Goal: Task Accomplishment & Management: Manage account settings

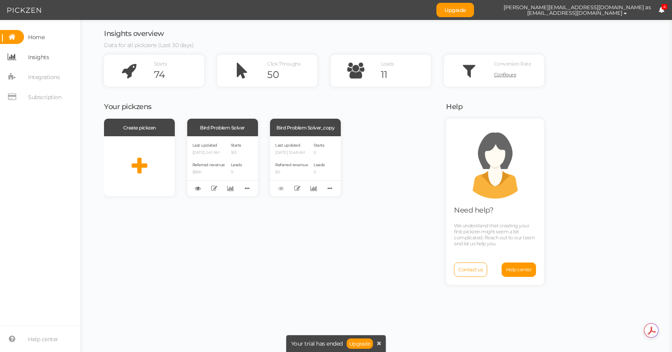
click at [26, 53] on span "Insights" at bounding box center [36, 57] width 25 height 14
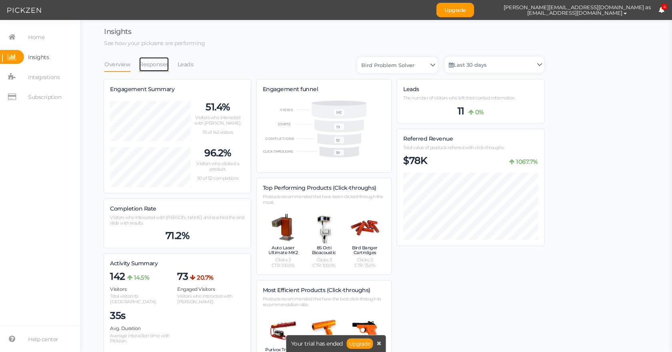
click at [145, 68] on link "Responses" at bounding box center [154, 64] width 30 height 15
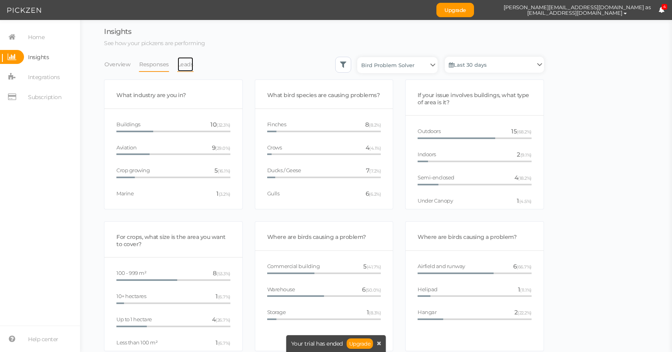
click at [177, 63] on link "Leads" at bounding box center [185, 64] width 17 height 15
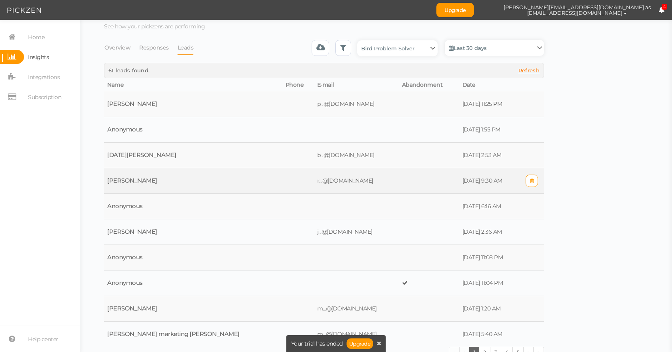
scroll to position [24, 0]
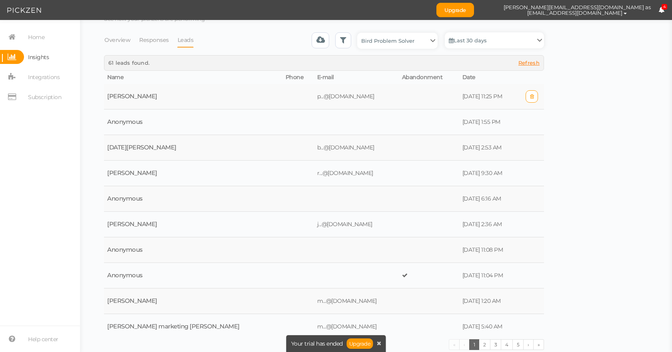
click at [170, 95] on td "[PERSON_NAME]" at bounding box center [193, 97] width 178 height 26
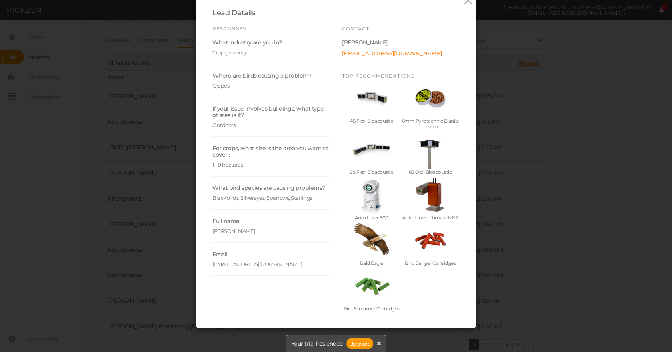
scroll to position [0, 0]
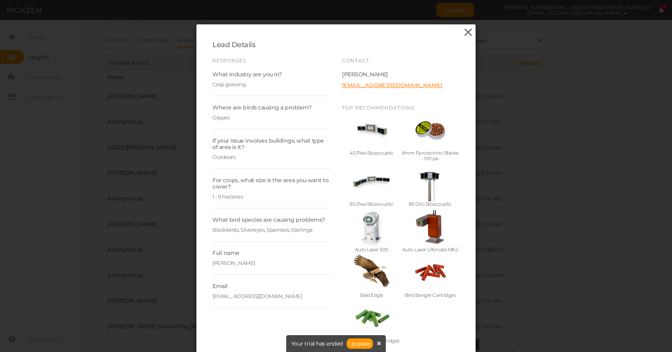
click at [467, 30] on icon at bounding box center [468, 32] width 12 height 12
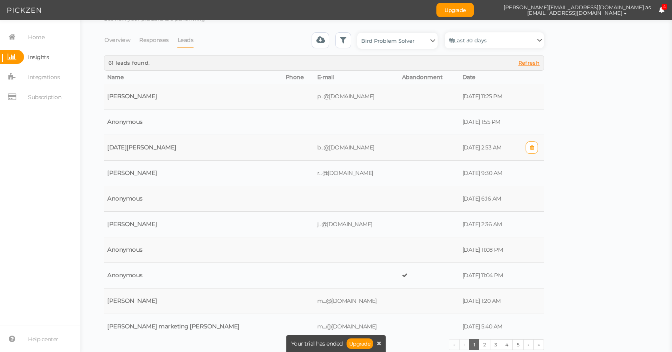
click at [172, 142] on td "[DATE][PERSON_NAME]" at bounding box center [193, 148] width 178 height 26
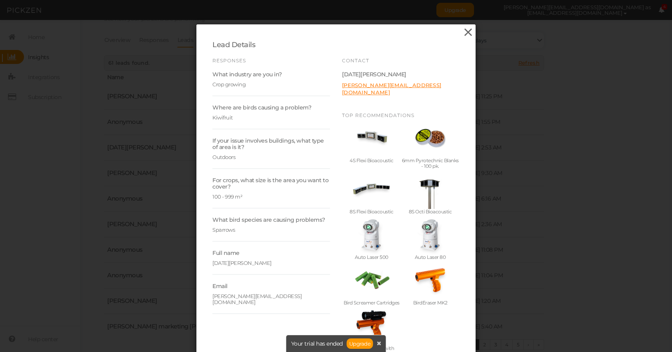
click at [462, 32] on icon at bounding box center [468, 32] width 12 height 12
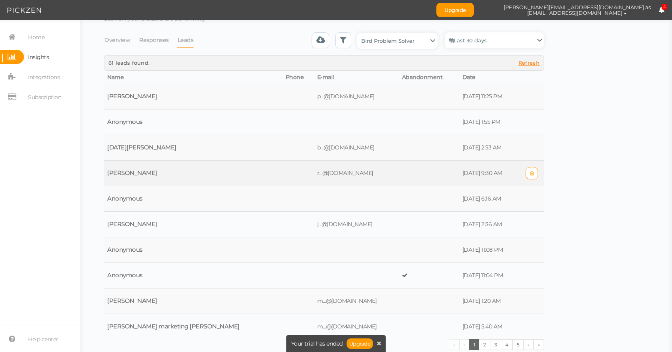
click at [157, 177] on td "[PERSON_NAME]" at bounding box center [193, 174] width 178 height 26
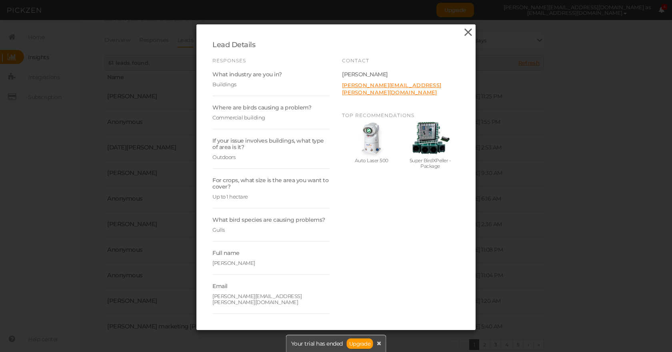
click at [465, 36] on icon at bounding box center [468, 32] width 12 height 12
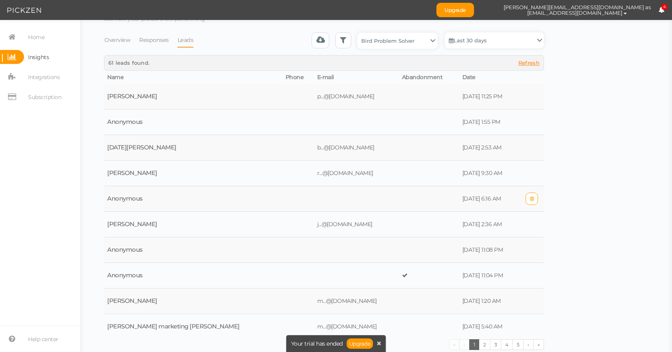
click at [194, 195] on td "Anonymous" at bounding box center [193, 199] width 178 height 26
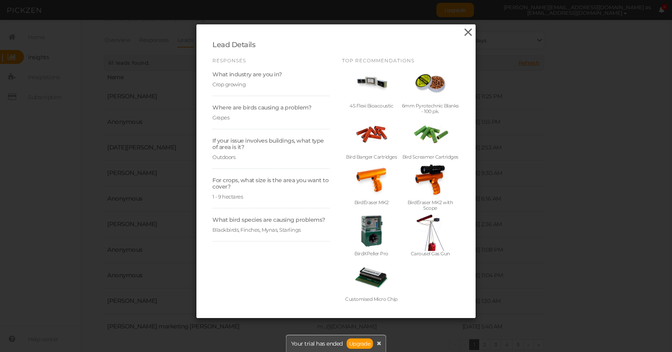
click at [462, 31] on icon at bounding box center [468, 32] width 12 height 12
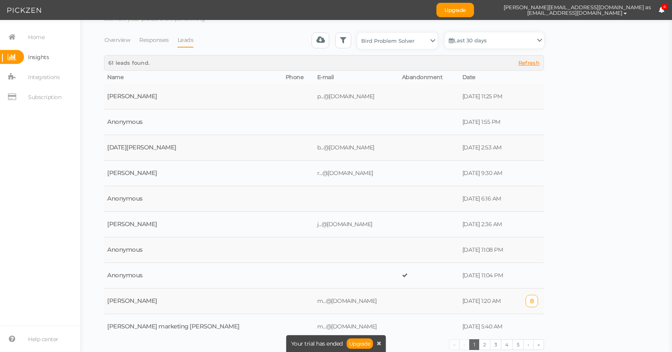
click at [147, 299] on td "[PERSON_NAME]" at bounding box center [193, 302] width 178 height 26
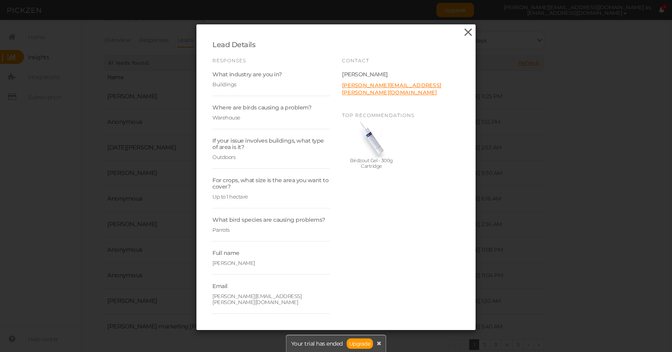
click at [462, 32] on icon at bounding box center [468, 32] width 12 height 12
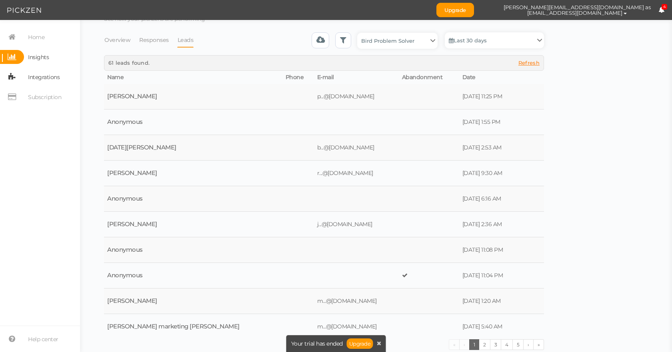
click at [37, 84] on span "Integrations" at bounding box center [42, 77] width 36 height 14
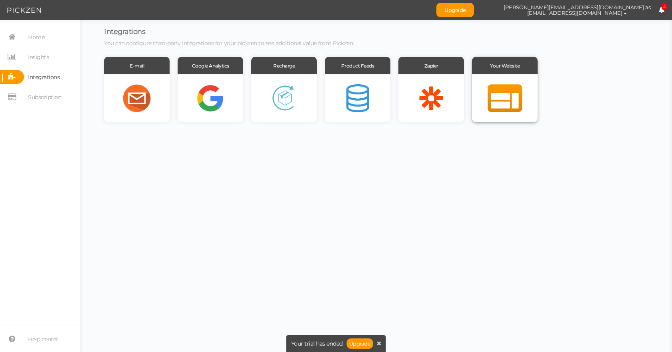
click at [502, 69] on div "Your Website" at bounding box center [505, 66] width 66 height 18
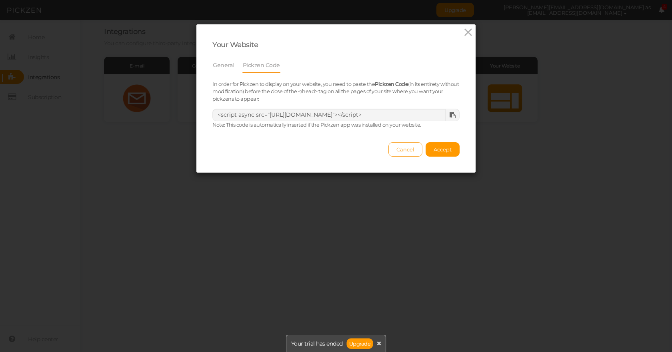
click at [401, 152] on span "Cancel" at bounding box center [405, 149] width 18 height 6
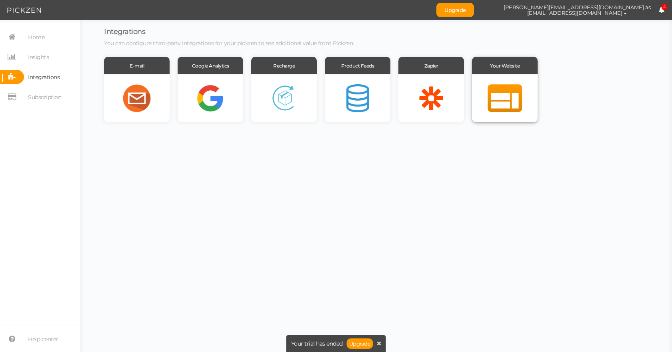
click at [497, 93] on div at bounding box center [505, 98] width 66 height 48
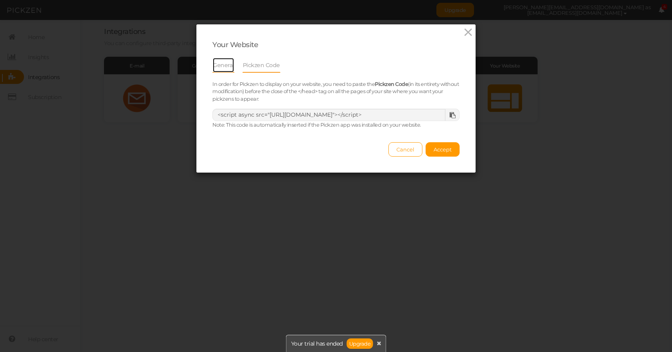
click at [228, 64] on link "General" at bounding box center [223, 65] width 22 height 15
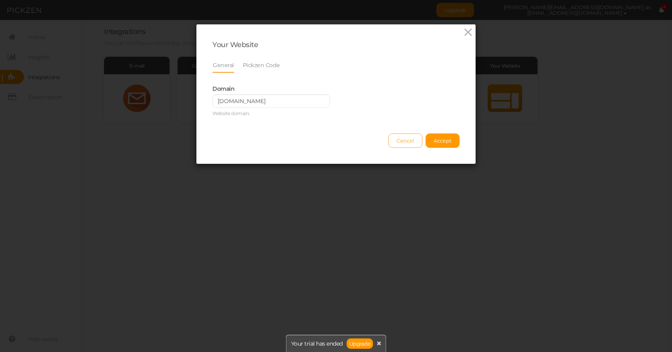
click at [397, 140] on span "Cancel" at bounding box center [405, 141] width 18 height 6
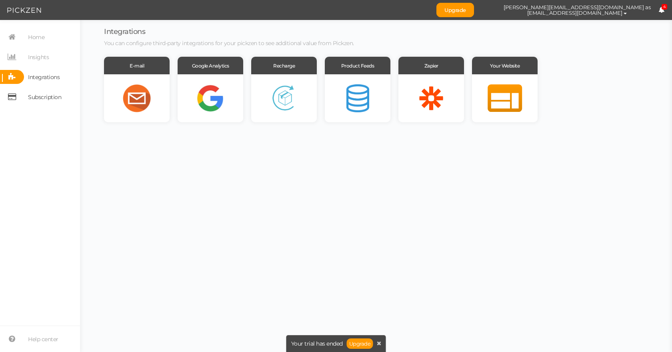
click at [37, 96] on span "Subscription" at bounding box center [44, 97] width 33 height 13
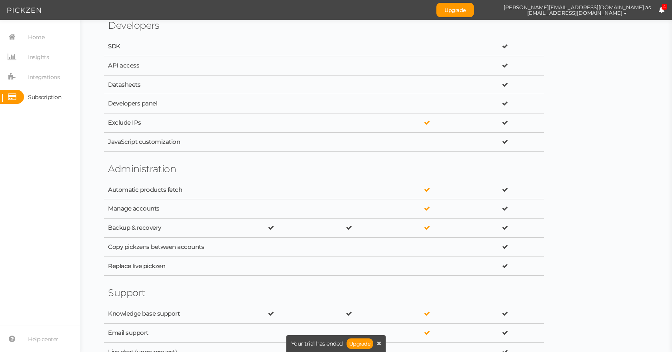
scroll to position [1347, 0]
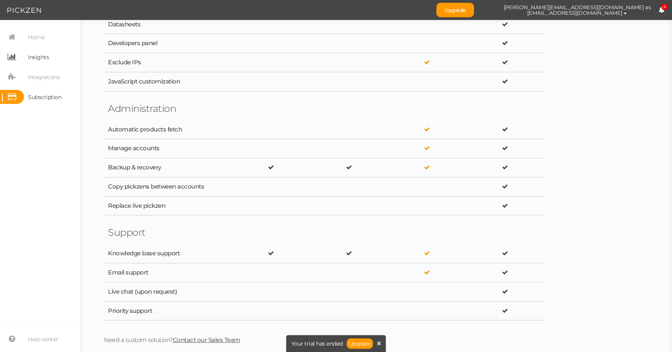
click at [27, 59] on span "Insights" at bounding box center [36, 57] width 25 height 14
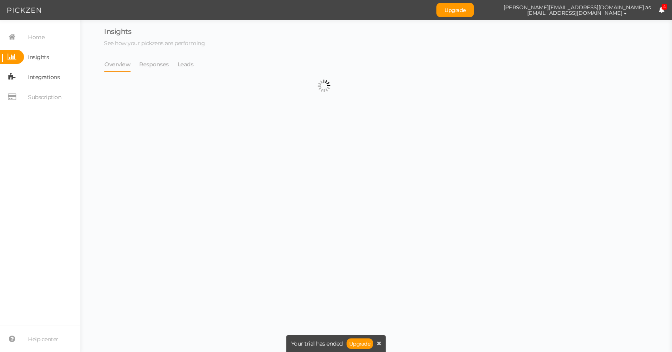
click at [27, 81] on span "Integrations" at bounding box center [42, 77] width 36 height 14
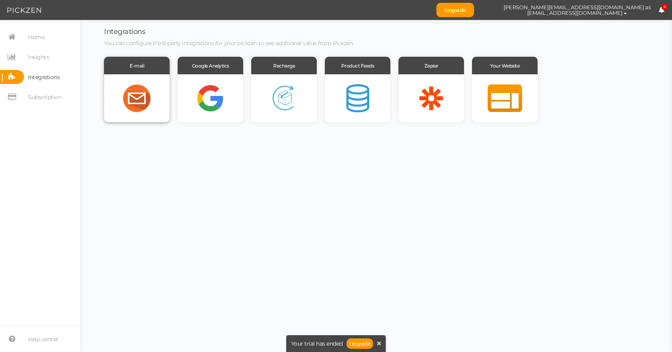
click at [142, 67] on div "E-mail" at bounding box center [137, 66] width 66 height 18
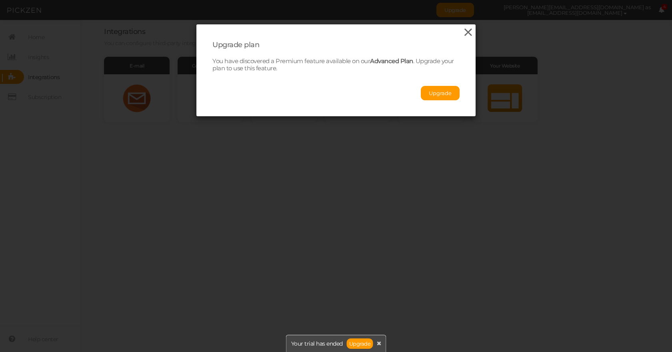
click at [462, 34] on icon at bounding box center [468, 32] width 12 height 12
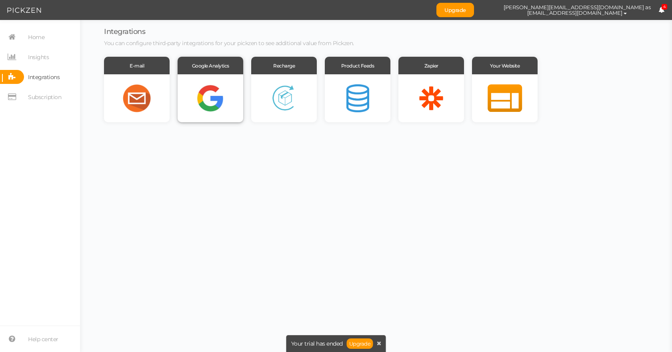
click at [236, 72] on div "Google Analytics" at bounding box center [211, 66] width 66 height 18
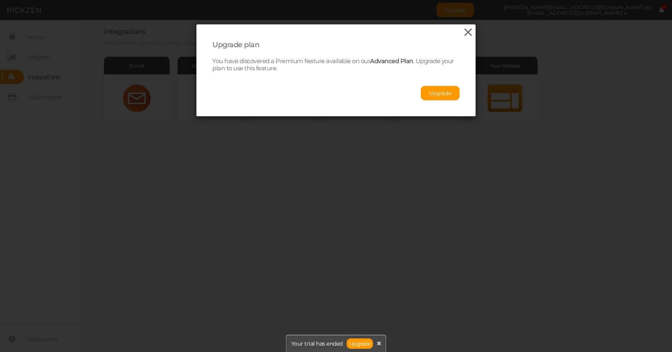
click at [467, 34] on icon at bounding box center [468, 32] width 12 height 12
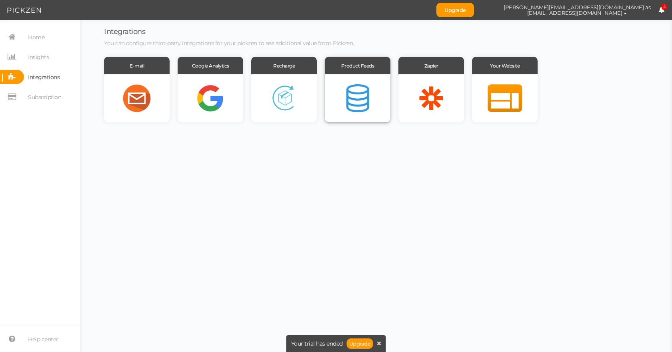
click at [360, 90] on div at bounding box center [358, 98] width 66 height 48
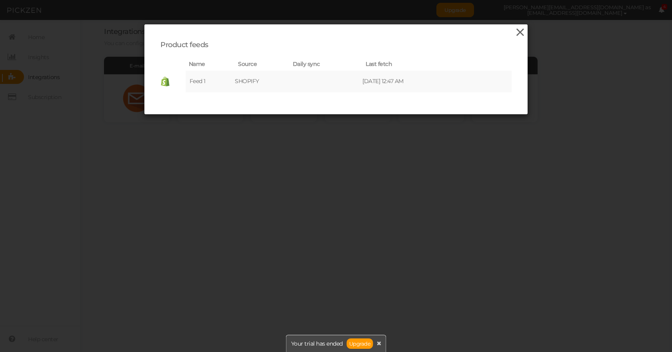
click at [514, 34] on icon at bounding box center [520, 32] width 12 height 12
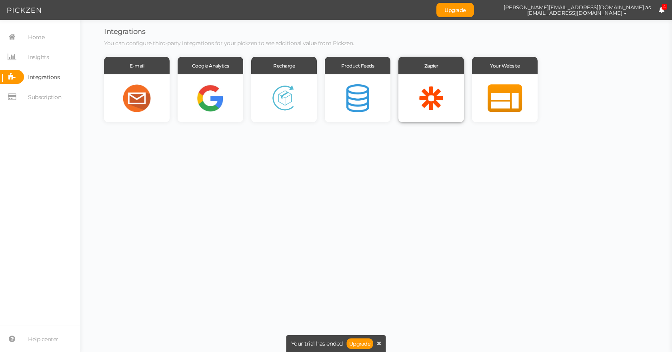
click at [430, 77] on div at bounding box center [431, 98] width 66 height 48
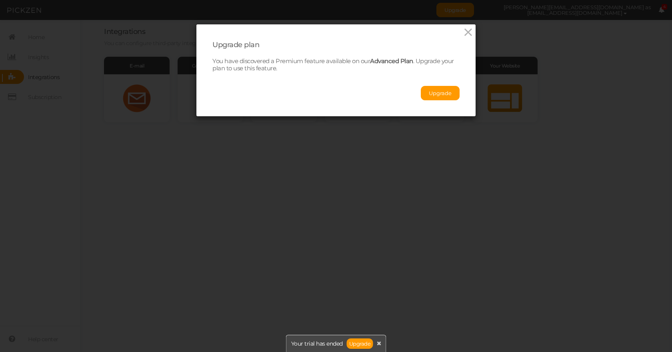
click at [471, 30] on div "Upgrade plan You have discovered a Premium feature available on our Advanced Pl…" at bounding box center [335, 70] width 279 height 92
click at [463, 33] on icon at bounding box center [468, 32] width 12 height 12
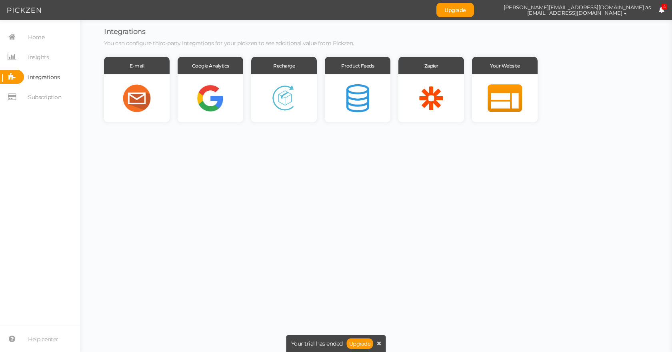
click at [41, 49] on nav "Home Insights Integrations Subscription" at bounding box center [40, 70] width 80 height 80
click at [35, 61] on span "Insights" at bounding box center [38, 57] width 21 height 13
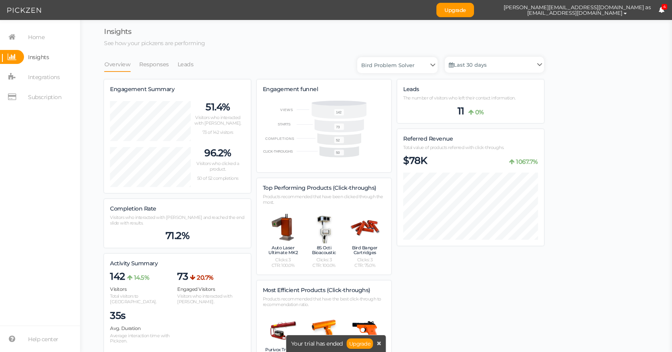
scroll to position [612, 440]
click at [150, 66] on link "Responses" at bounding box center [154, 64] width 30 height 15
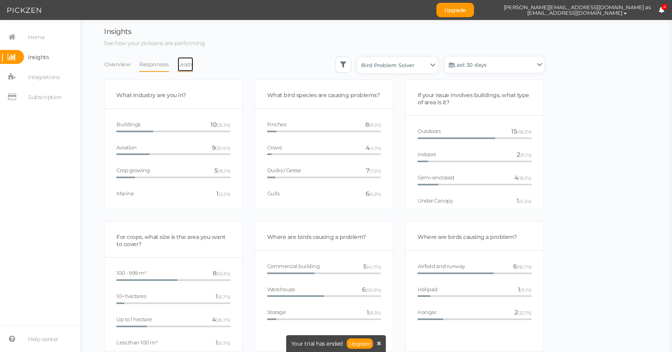
click at [177, 62] on link "Leads" at bounding box center [185, 64] width 17 height 15
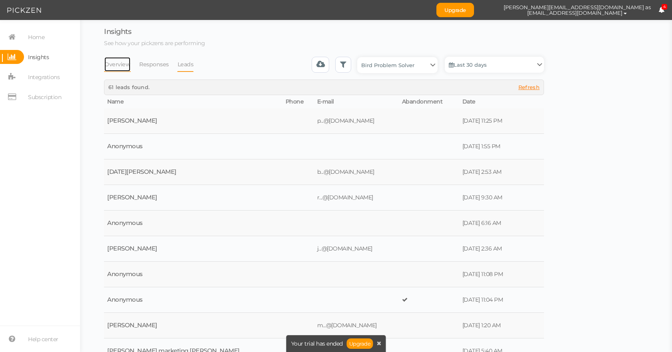
click at [122, 67] on link "Overview" at bounding box center [117, 64] width 27 height 15
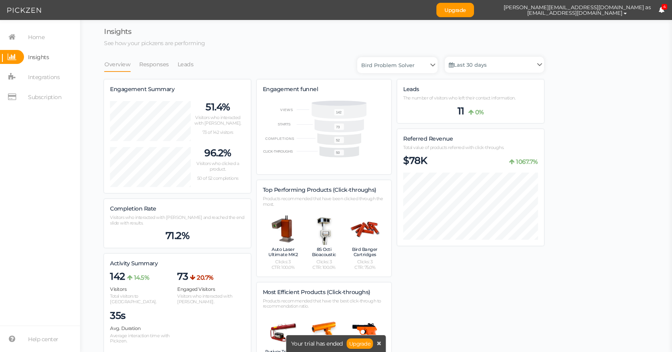
scroll to position [614, 440]
click at [41, 27] on section "Home Insights Integrations Subscription Help center" at bounding box center [40, 186] width 80 height 332
click at [39, 36] on span "Home" at bounding box center [36, 37] width 16 height 13
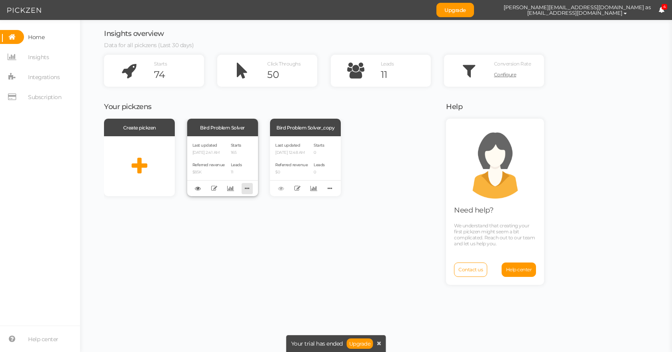
click at [248, 192] on icon at bounding box center [247, 188] width 11 height 12
click at [174, 252] on div "Create pickzen Bird Problem Solver Last updated [DATE] 2:41 AM Referred revenue…" at bounding box center [270, 235] width 332 height 232
click at [215, 187] on icon at bounding box center [214, 189] width 6 height 6
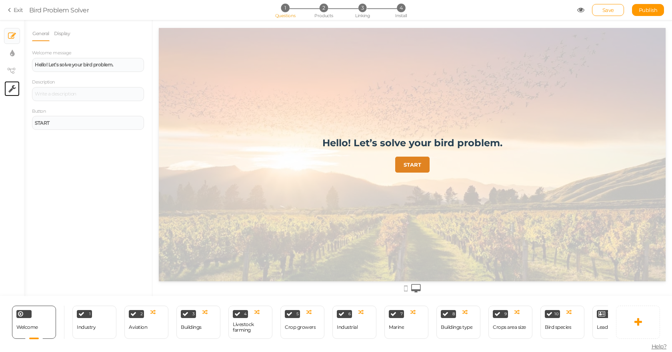
click at [6, 90] on link "× Settings" at bounding box center [11, 88] width 15 height 15
select select "en"
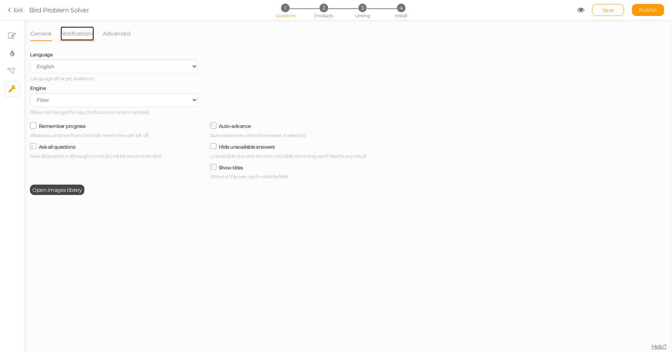
click at [78, 34] on link "Notifications" at bounding box center [77, 33] width 35 height 15
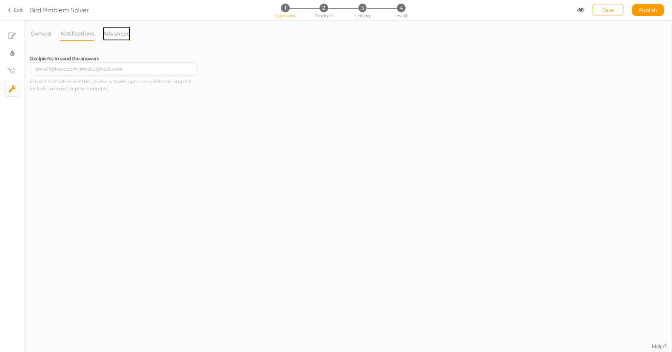
click at [114, 34] on link "Advanced" at bounding box center [116, 33] width 28 height 15
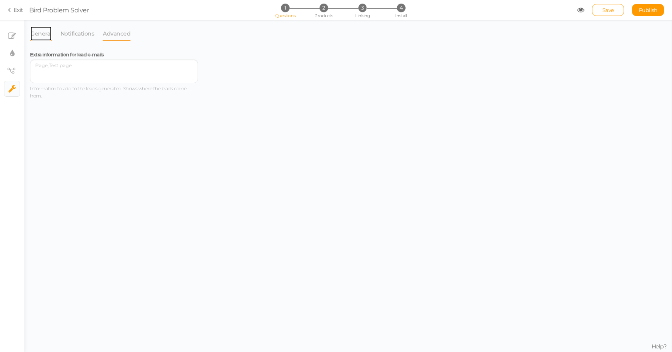
click at [37, 32] on link "General" at bounding box center [41, 33] width 22 height 15
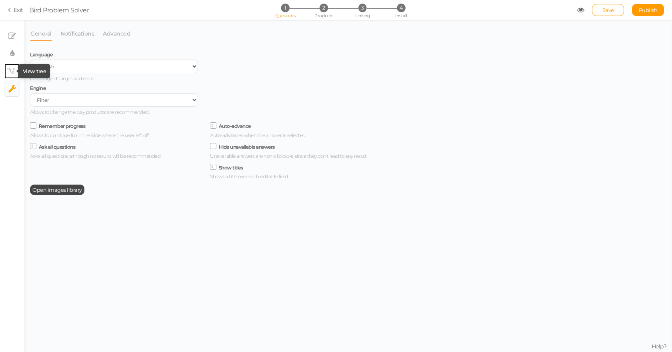
click at [10, 71] on icon at bounding box center [11, 71] width 8 height 6
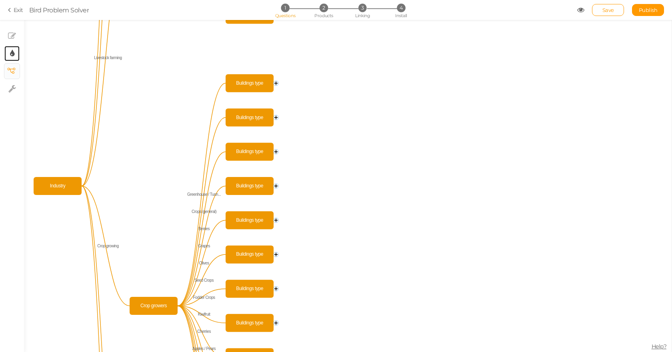
click at [7, 52] on link "× Display settings" at bounding box center [11, 53] width 15 height 15
select select "2"
select select "montserrat"
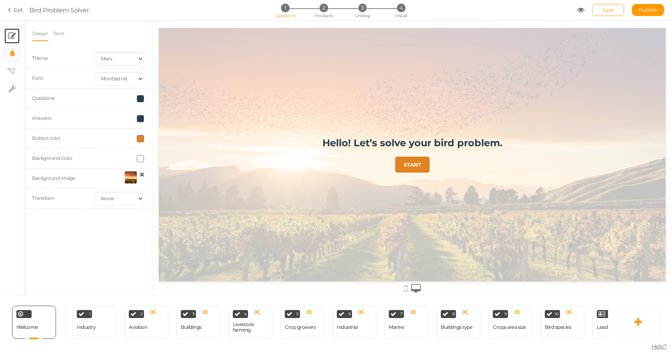
click at [16, 35] on link "× Slides" at bounding box center [11, 35] width 15 height 15
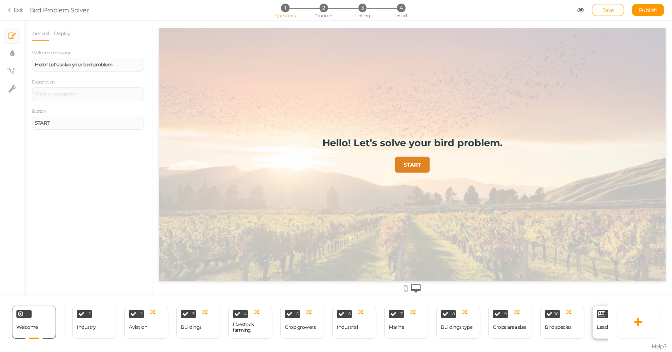
click at [601, 312] on icon at bounding box center [601, 314] width 7 height 6
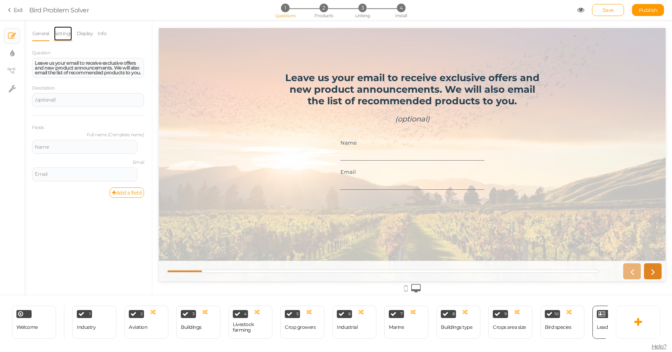
click at [61, 32] on link "Settings" at bounding box center [63, 33] width 19 height 15
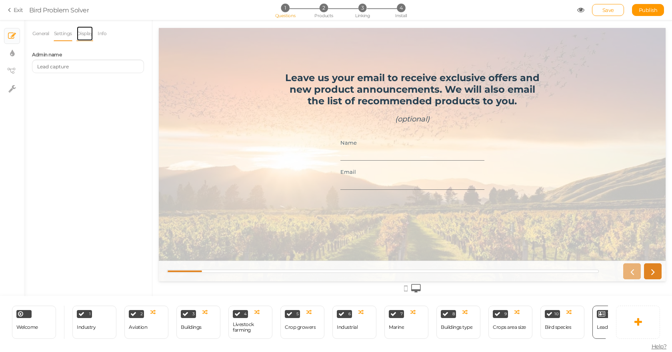
click at [80, 30] on link "Display" at bounding box center [84, 33] width 17 height 15
click at [103, 32] on link "Info" at bounding box center [102, 33] width 10 height 15
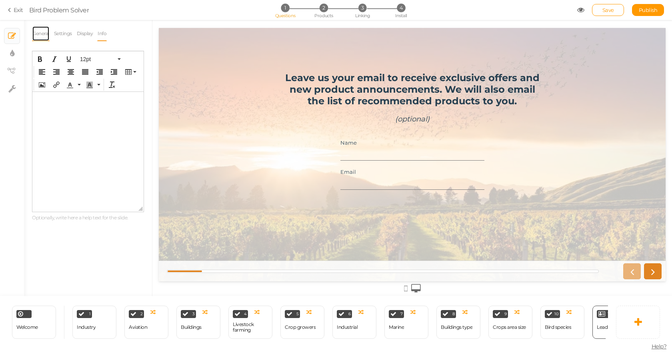
click at [38, 32] on link "General" at bounding box center [41, 33] width 18 height 15
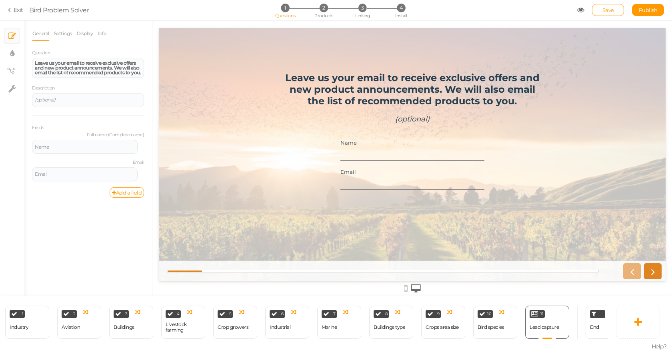
scroll to position [0, 93]
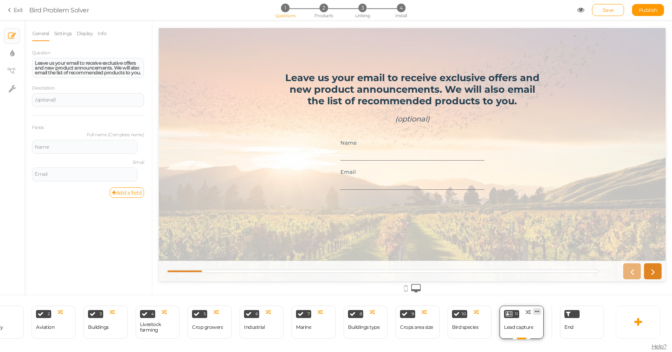
click at [539, 309] on icon at bounding box center [537, 312] width 5 height 6
click at [66, 33] on link "Settings" at bounding box center [63, 33] width 19 height 15
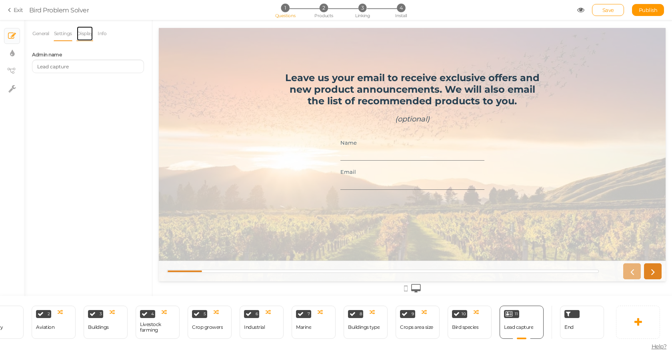
click at [83, 36] on link "Display" at bounding box center [84, 33] width 17 height 15
click at [11, 90] on icon at bounding box center [12, 89] width 8 height 8
select select "en"
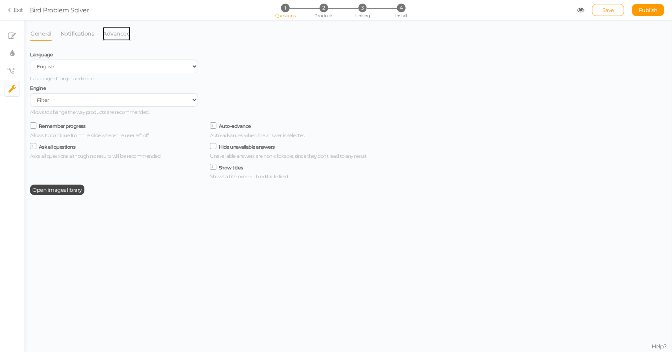
click at [129, 41] on link "Advanced" at bounding box center [116, 33] width 28 height 15
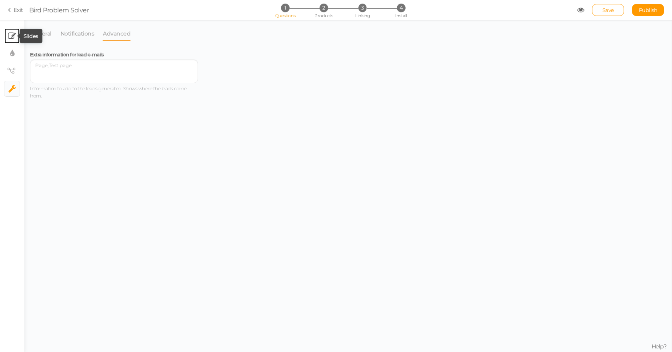
click at [12, 35] on icon at bounding box center [12, 36] width 8 height 8
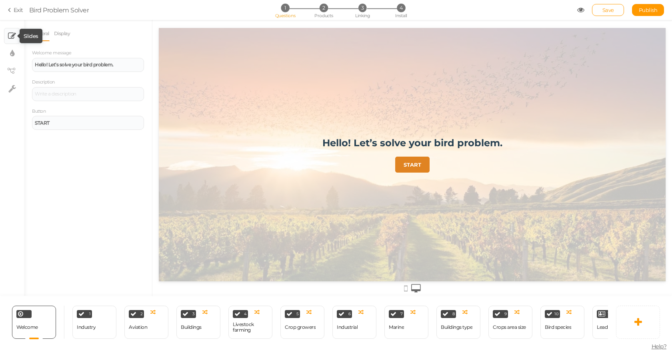
scroll to position [0, 0]
click at [26, 12] on section "Exit Bird Problem Solver 1 Questions 2 Products 3 Linking 4 Install Save Publis…" at bounding box center [336, 10] width 672 height 20
click at [19, 9] on link "Exit" at bounding box center [15, 10] width 15 height 8
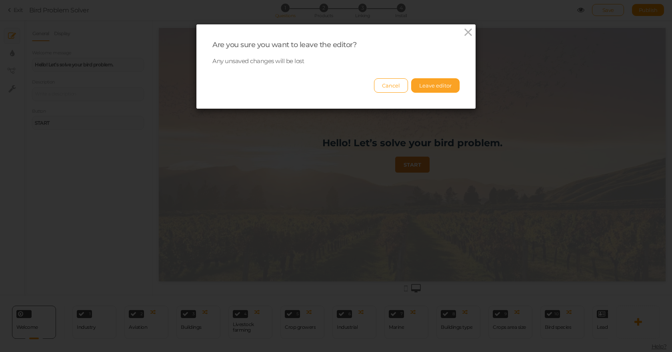
click at [420, 88] on button "Leave editor" at bounding box center [435, 85] width 48 height 14
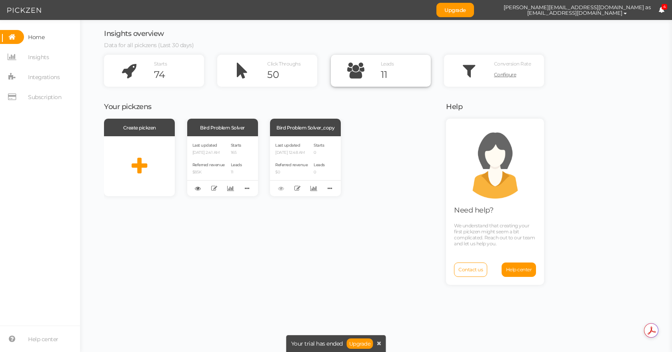
click at [377, 69] on icon at bounding box center [356, 71] width 50 height 32
click at [505, 78] on span "Configure" at bounding box center [505, 75] width 22 height 6
click at [180, 298] on div "Create pickzen Bird Problem Solver Last updated [DATE] 2:41 AM Referred revenue…" at bounding box center [270, 235] width 332 height 232
click at [10, 74] on icon at bounding box center [12, 77] width 24 height 14
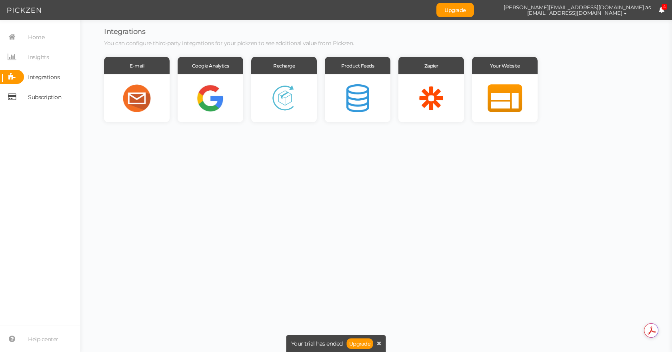
click at [39, 100] on span "Subscription" at bounding box center [44, 97] width 33 height 13
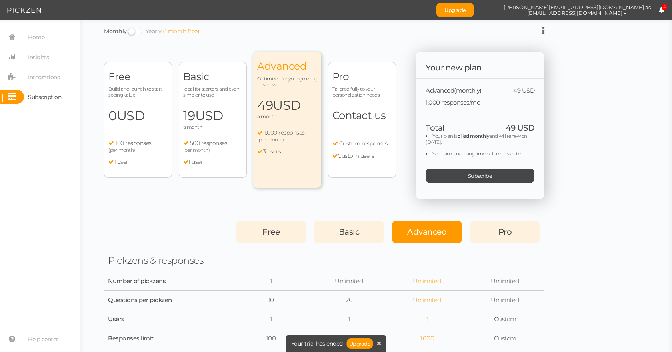
click at [664, 4] on span "4" at bounding box center [665, 7] width 6 height 6
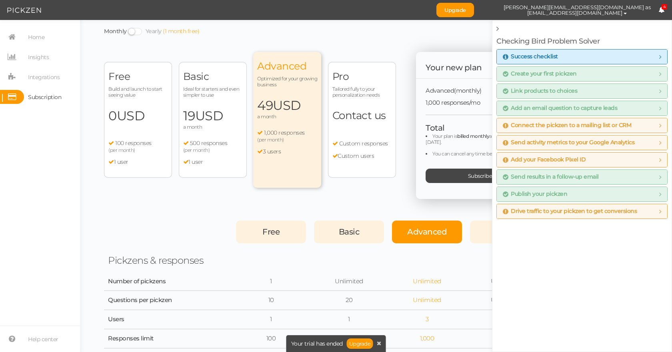
click at [554, 128] on span "Connect the pickzen to a mailing list or CRM" at bounding box center [567, 125] width 128 height 6
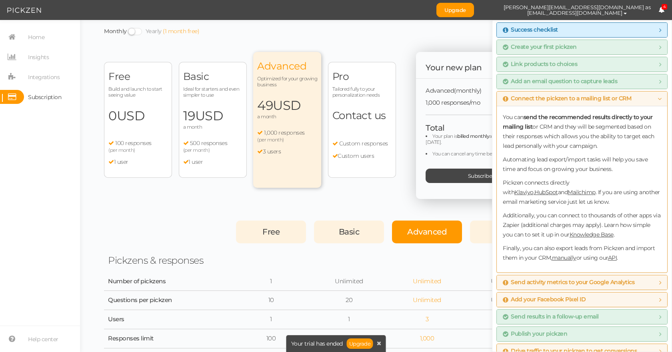
scroll to position [38, 0]
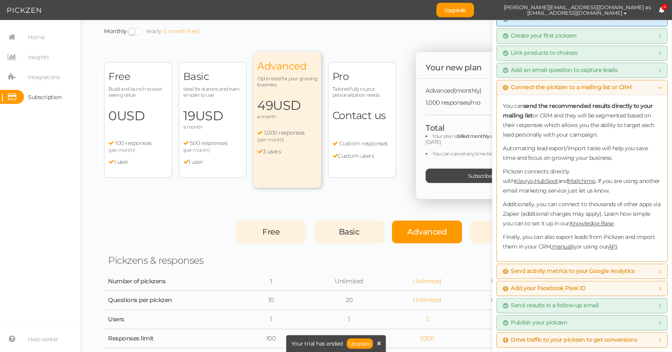
click at [529, 271] on span "Send activity metrics to your Google Analytics" at bounding box center [569, 271] width 132 height 6
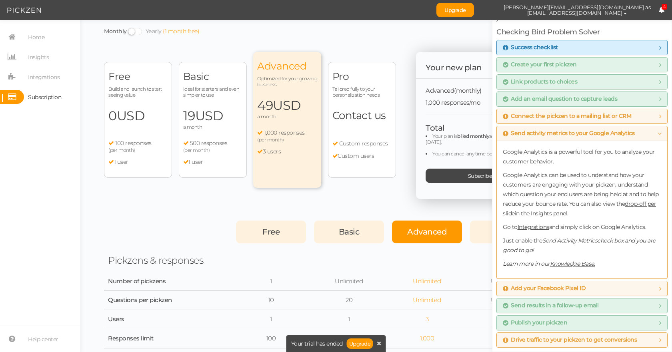
scroll to position [9, 0]
click at [17, 207] on section "Home Insights Integrations Subscription Help center" at bounding box center [40, 186] width 80 height 332
drag, startPoint x: 17, startPoint y: 207, endPoint x: 7, endPoint y: 258, distance: 52.2
click at [7, 258] on section "Home Insights Integrations Subscription Help center" at bounding box center [40, 186] width 80 height 332
click at [36, 72] on span "Integrations" at bounding box center [44, 77] width 32 height 13
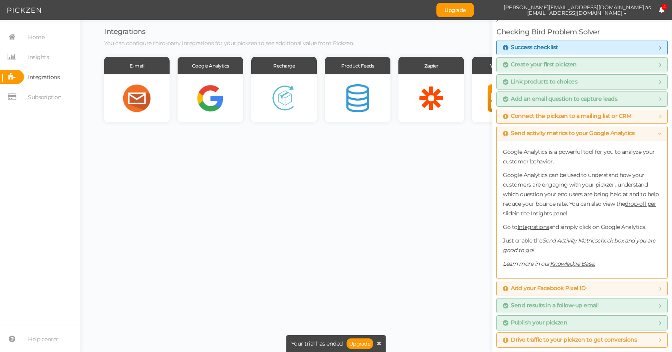
click at [235, 210] on body "Upgrade [PERSON_NAME][EMAIL_ADDRESS][DOMAIN_NAME] as [EMAIL_ADDRESS][DOMAIN_NAM…" at bounding box center [336, 176] width 672 height 352
click at [198, 104] on div at bounding box center [211, 98] width 66 height 48
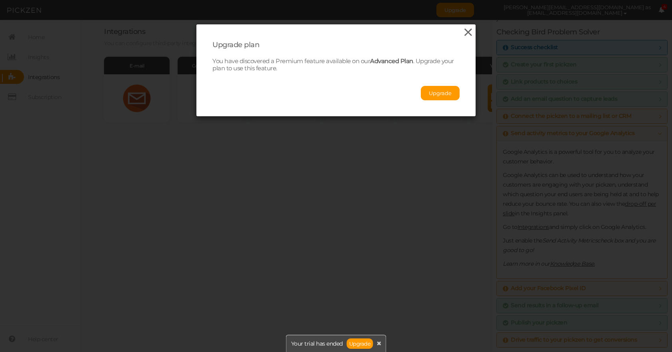
click at [464, 34] on icon at bounding box center [468, 32] width 12 height 12
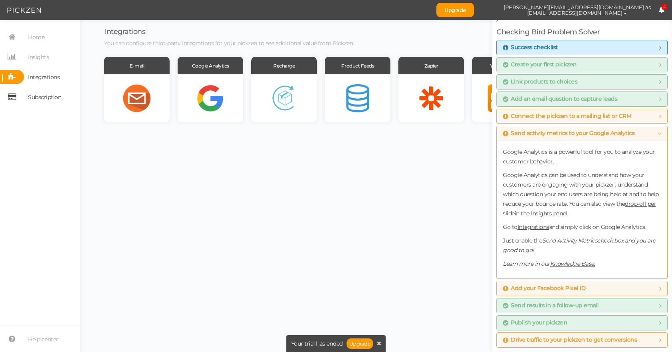
click at [46, 99] on span "Subscription" at bounding box center [44, 97] width 33 height 13
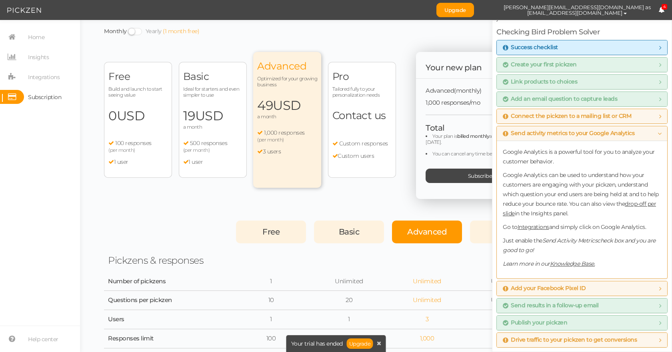
click at [661, 8] on icon at bounding box center [661, 10] width 6 height 6
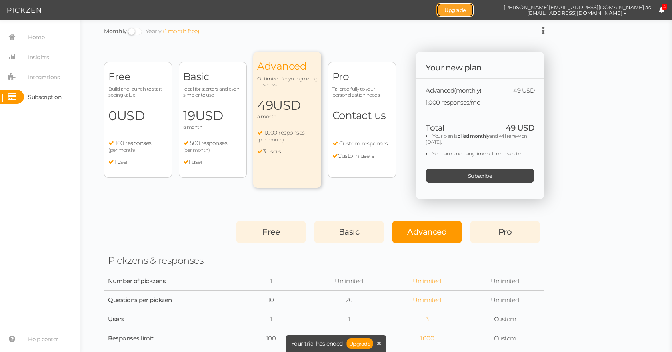
click at [474, 9] on link "Upgrade" at bounding box center [455, 10] width 38 height 14
click at [542, 30] on div "Monthly Yearly (1 month free)" at bounding box center [324, 31] width 440 height 10
click at [543, 32] on icon at bounding box center [543, 31] width 2 height 10
click at [48, 80] on span "Integrations" at bounding box center [44, 77] width 32 height 13
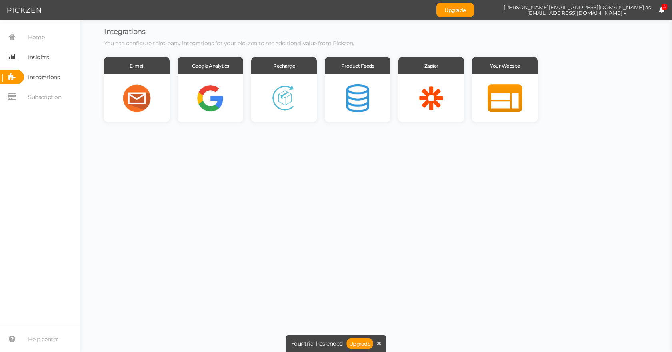
click at [46, 55] on span "Insights" at bounding box center [38, 57] width 21 height 13
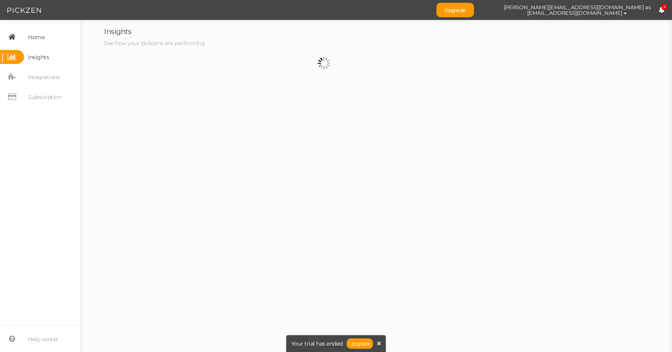
click at [45, 43] on link "Home" at bounding box center [40, 37] width 80 height 14
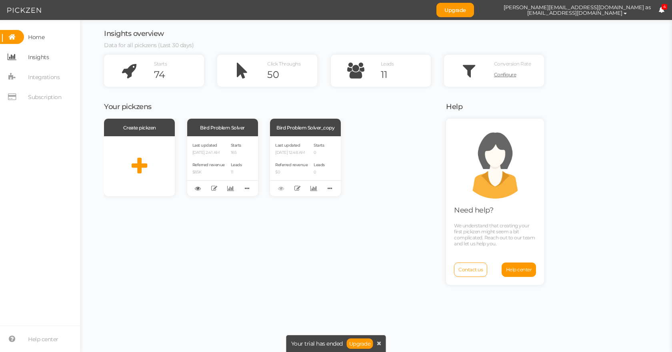
click at [42, 54] on span "Insights" at bounding box center [38, 57] width 21 height 13
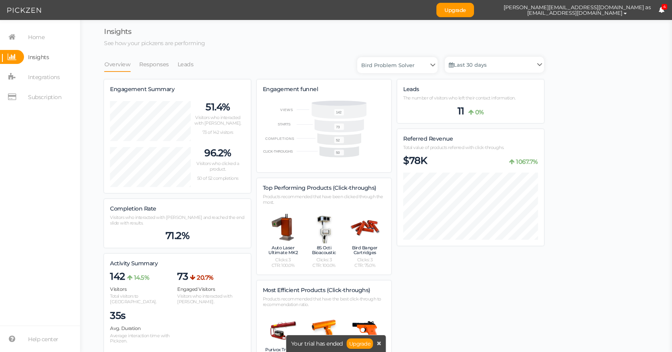
scroll to position [612, 440]
click at [361, 344] on link "Upgrade" at bounding box center [360, 344] width 26 height 10
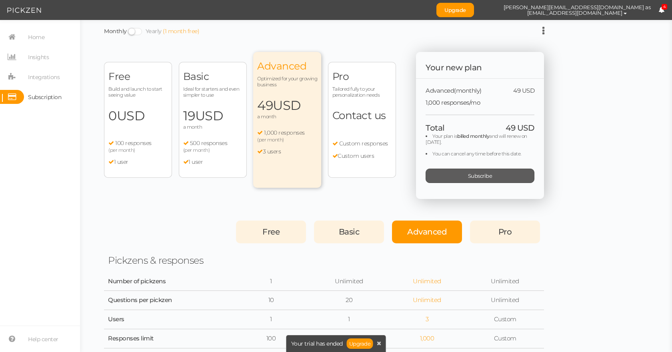
click at [448, 179] on div "Subscribe" at bounding box center [480, 176] width 109 height 14
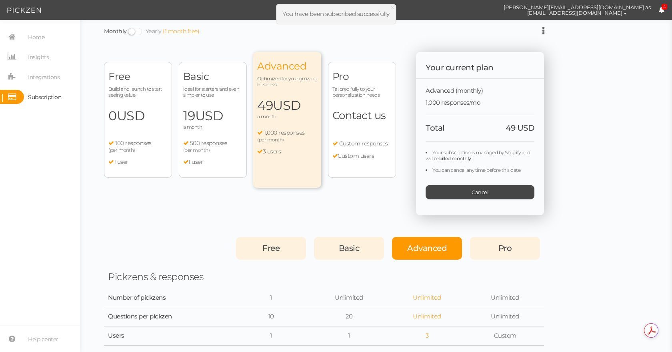
click at [53, 66] on nav "Home Insights Integrations Subscription" at bounding box center [40, 70] width 80 height 80
click at [52, 73] on span "Integrations" at bounding box center [44, 77] width 32 height 13
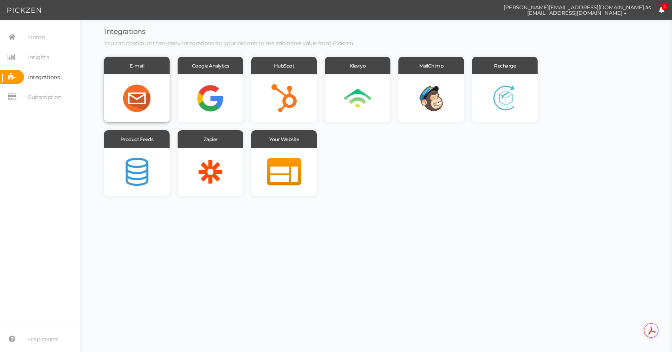
click at [137, 82] on div at bounding box center [137, 98] width 66 height 48
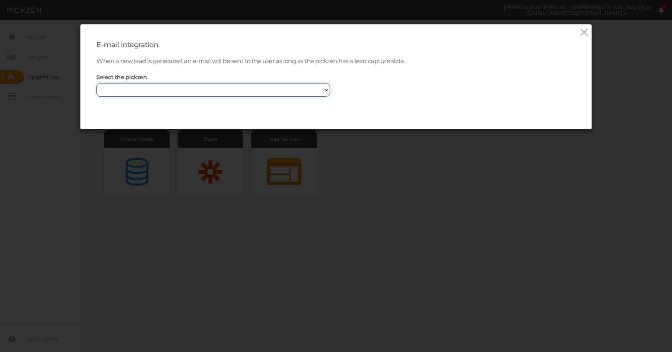
click at [146, 93] on select "Bird Problem Solver Bird Problem Solver_copy" at bounding box center [213, 90] width 234 height 14
select select "13894"
click at [96, 83] on select "Bird Problem Solver Bird Problem Solver_copy" at bounding box center [213, 90] width 234 height 14
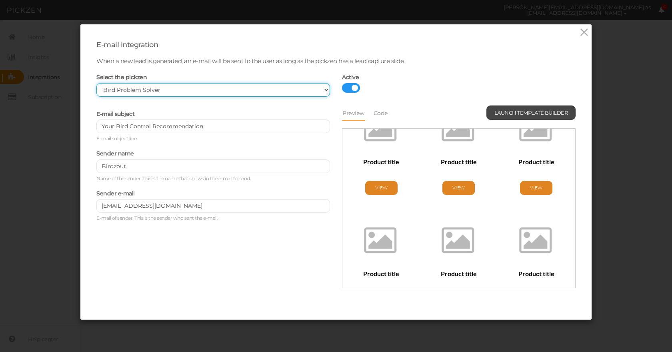
scroll to position [260, 0]
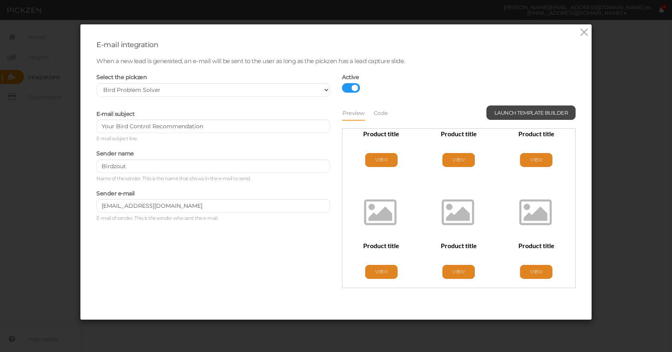
click at [164, 278] on div "E-mail subject Your Bird Control Recommendation E-mail subject line. Sender nam…" at bounding box center [335, 198] width 491 height 185
click at [523, 109] on link "Launch template builder" at bounding box center [531, 113] width 90 height 14
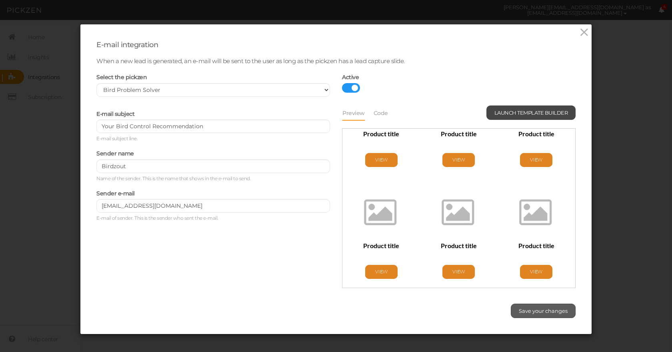
click at [551, 308] on span "Save your changes" at bounding box center [543, 311] width 49 height 6
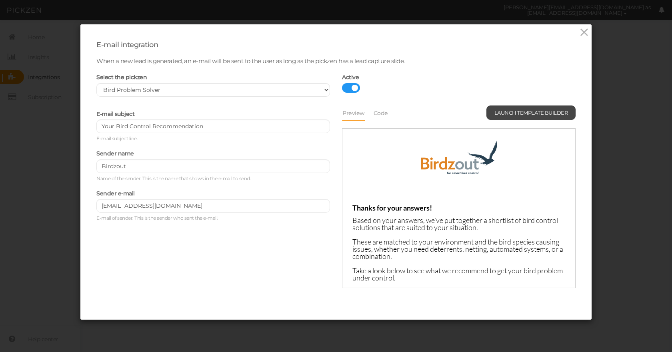
scroll to position [0, 0]
click at [580, 33] on icon at bounding box center [584, 32] width 12 height 12
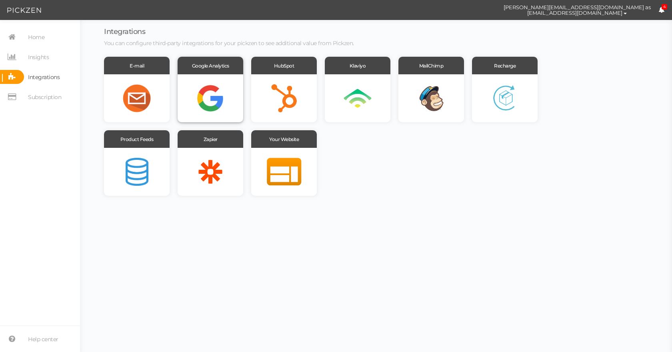
click at [209, 97] on div at bounding box center [211, 98] width 66 height 48
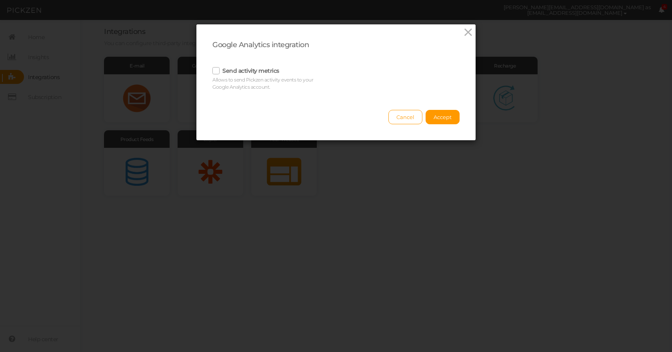
click at [223, 74] on label "Send activity metrics" at bounding box center [250, 70] width 57 height 7
click at [0, 0] on input "Send activity metrics" at bounding box center [0, 0] width 0 height 0
click at [447, 111] on button "Accept" at bounding box center [443, 117] width 34 height 14
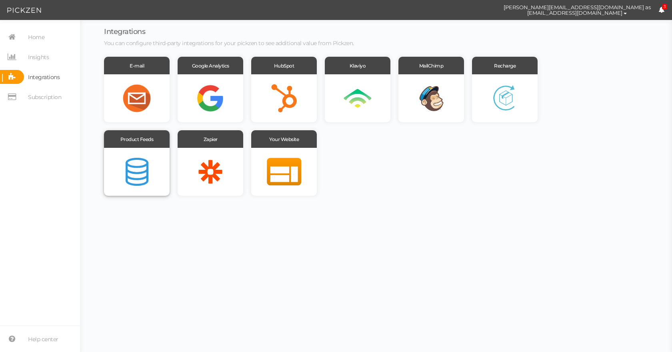
click at [128, 170] on div at bounding box center [137, 172] width 66 height 48
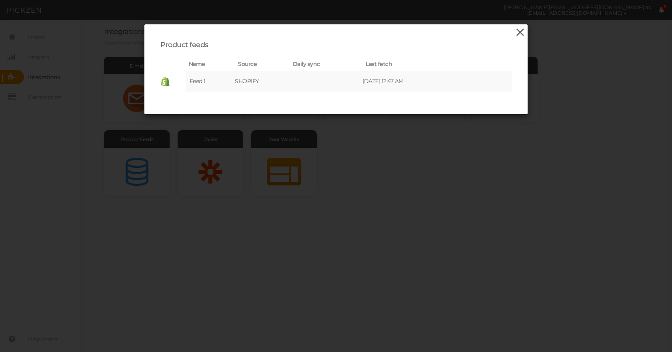
click at [521, 32] on icon at bounding box center [520, 32] width 12 height 12
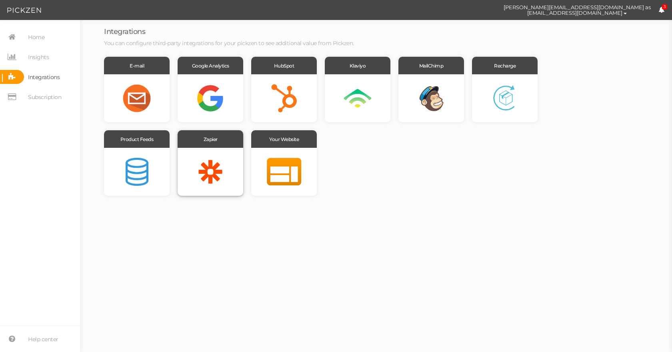
click at [199, 180] on div at bounding box center [211, 172] width 66 height 48
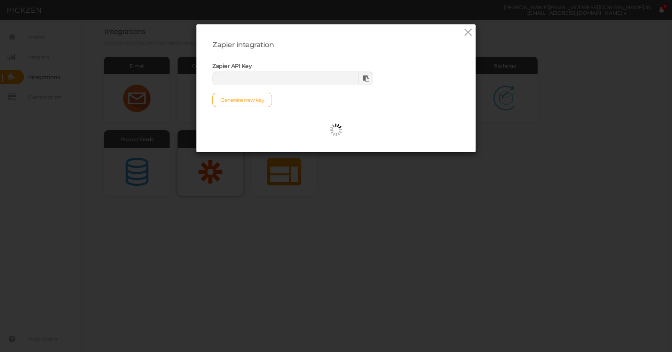
type input "993292fb-dd13-4ed0-9a8b-bc280fb6f752"
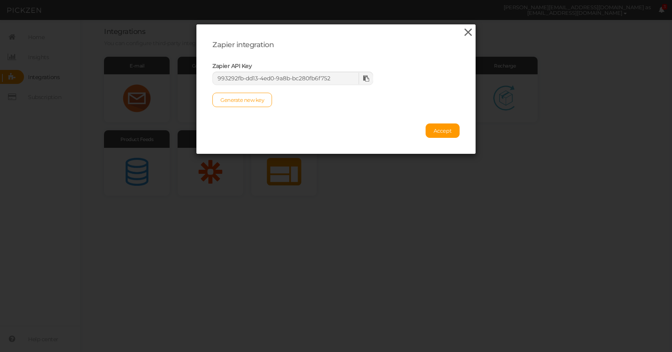
click at [466, 33] on icon at bounding box center [468, 32] width 12 height 12
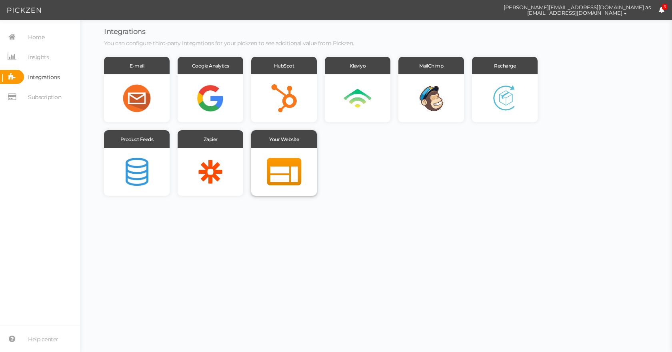
click at [278, 152] on div at bounding box center [284, 172] width 66 height 48
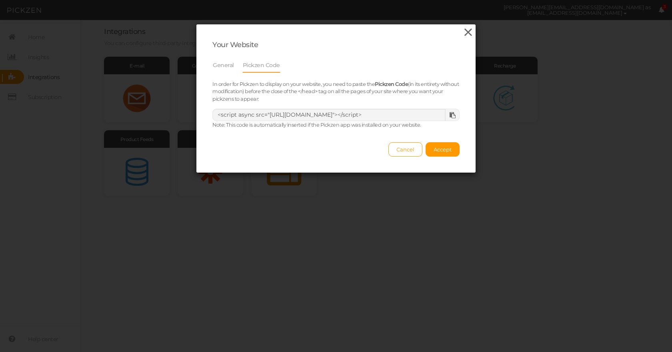
click at [468, 32] on icon at bounding box center [468, 32] width 12 height 12
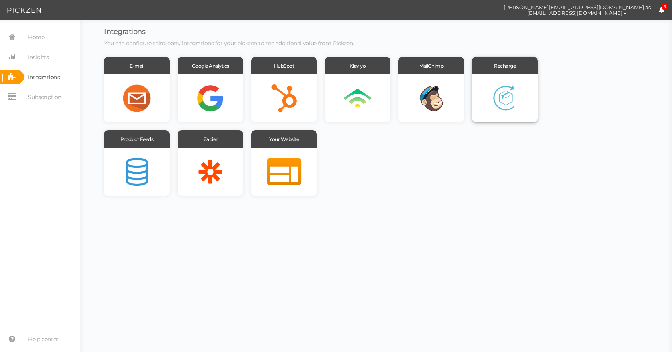
click at [490, 92] on div at bounding box center [505, 98] width 66 height 48
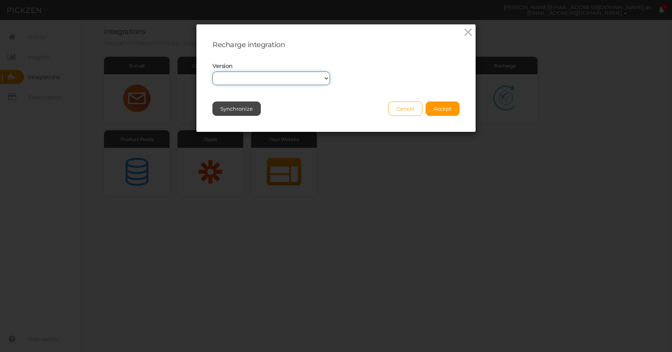
click at [262, 82] on select "1 2" at bounding box center [271, 79] width 118 height 14
click at [468, 32] on icon at bounding box center [468, 32] width 12 height 12
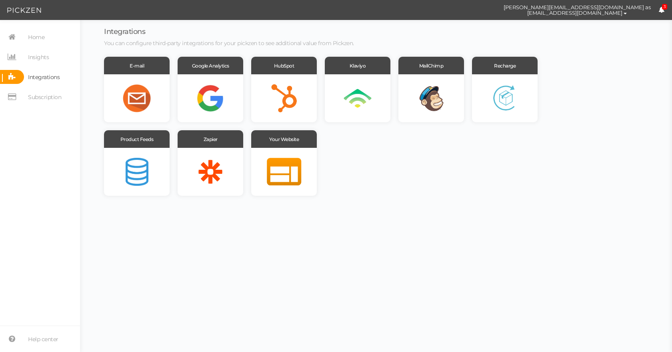
click at [445, 146] on div "E-mail Google Analytics HubSpot Klaviyo MailChimp Recharge Product Feeds Zapier…" at bounding box center [324, 126] width 440 height 139
click at [13, 96] on icon at bounding box center [12, 97] width 24 height 14
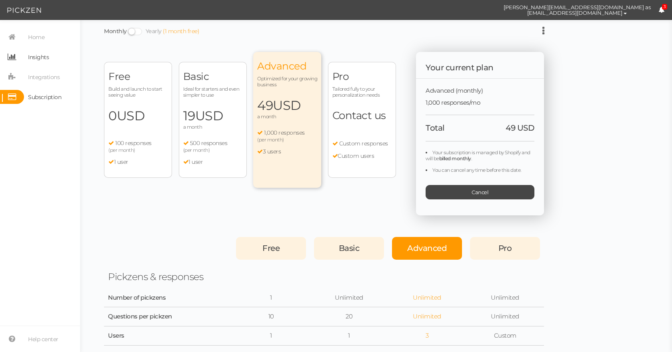
click at [24, 51] on span "Insights" at bounding box center [36, 57] width 25 height 14
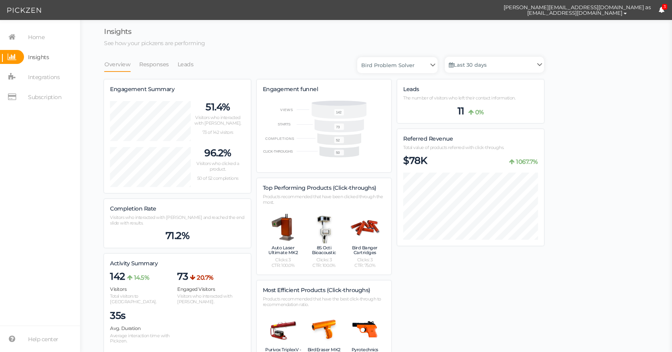
click at [174, 63] on li "Responses" at bounding box center [158, 64] width 38 height 15
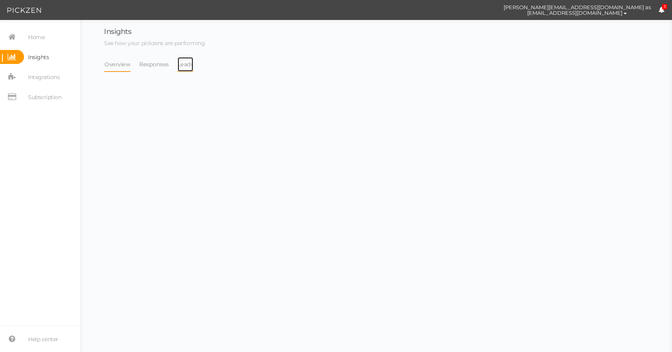
click at [186, 63] on link "Leads" at bounding box center [185, 64] width 17 height 15
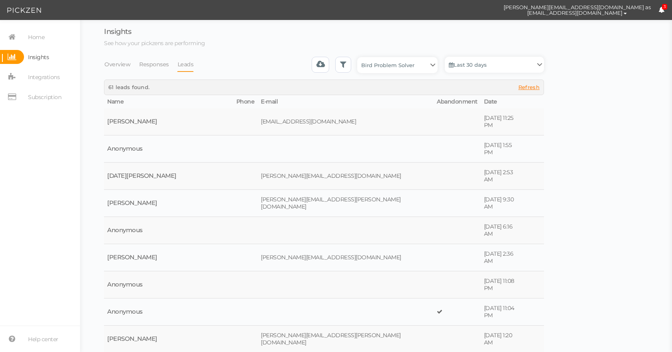
click at [534, 85] on span "Refresh" at bounding box center [528, 87] width 21 height 6
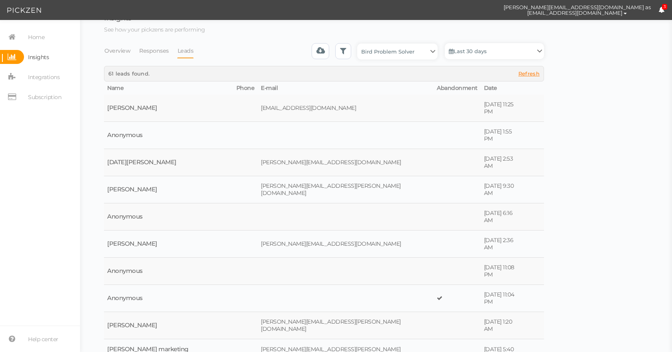
scroll to position [24, 0]
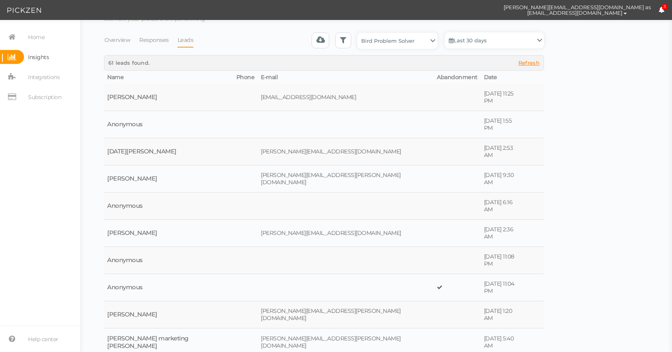
click at [46, 29] on section "Home Insights Integrations Subscription Help center" at bounding box center [40, 186] width 80 height 332
click at [40, 34] on span "Home" at bounding box center [36, 37] width 16 height 13
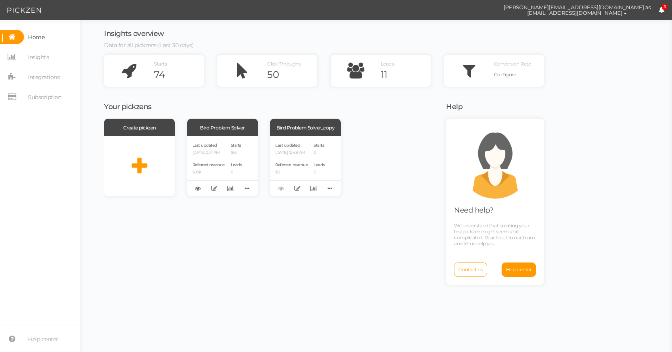
drag, startPoint x: 178, startPoint y: 246, endPoint x: 278, endPoint y: 240, distance: 100.2
click at [277, 0] on div "phoebe@maintracgroup.com as xero@anim8a.com Preferences Managed accounts Help L…" at bounding box center [336, 0] width 672 height 0
click at [278, 240] on div "Create pickzen Bird Problem Solver Last updated [DATE] 2:41 AM Referred revenue…" at bounding box center [270, 235] width 332 height 232
click at [514, 76] on span "Configure" at bounding box center [505, 75] width 22 height 6
